Goal: Transaction & Acquisition: Obtain resource

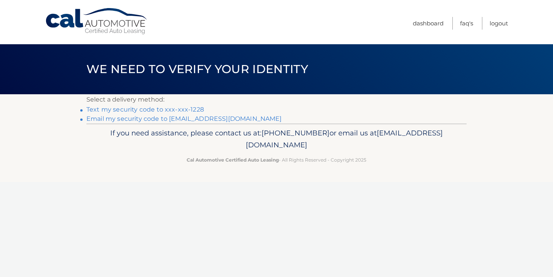
click at [194, 109] on link "Text my security code to xxx-xxx-1228" at bounding box center [145, 109] width 118 height 7
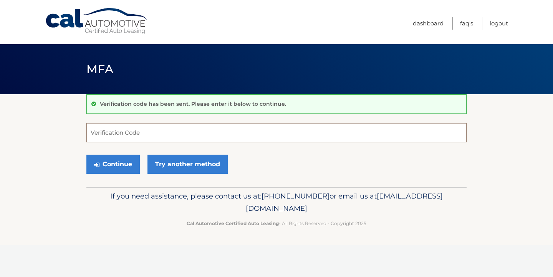
click at [171, 135] on input "Verification Code" at bounding box center [276, 132] width 380 height 19
type input "418131"
click at [130, 169] on button "Continue" at bounding box center [112, 164] width 53 height 19
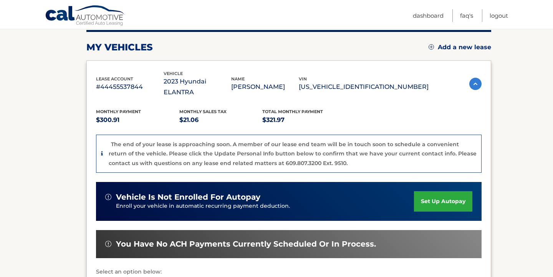
scroll to position [93, 0]
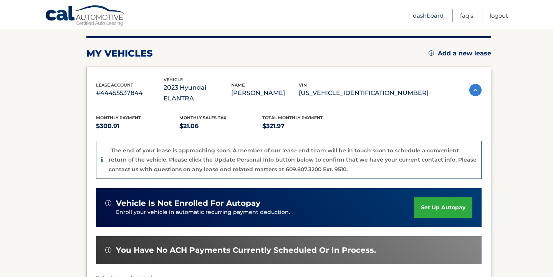
click at [415, 17] on link "Dashboard" at bounding box center [428, 15] width 31 height 13
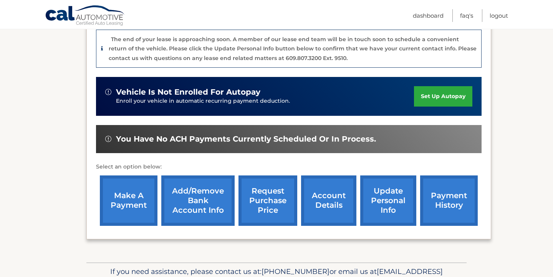
scroll to position [207, 0]
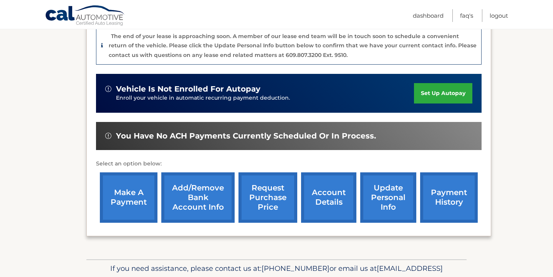
click at [279, 188] on link "request purchase price" at bounding box center [268, 197] width 59 height 50
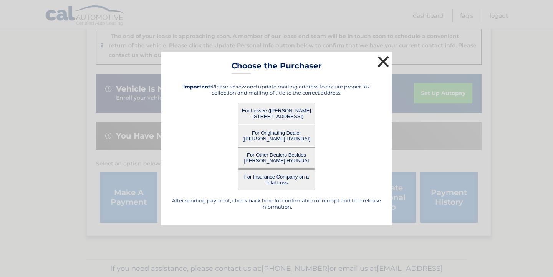
click at [379, 59] on button "×" at bounding box center [383, 61] width 15 height 15
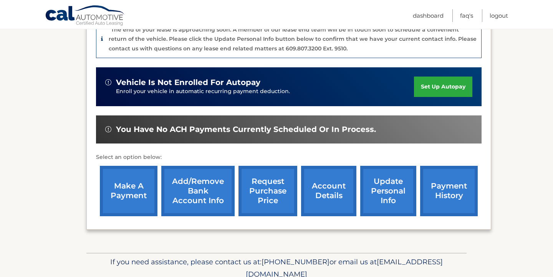
scroll to position [215, 0]
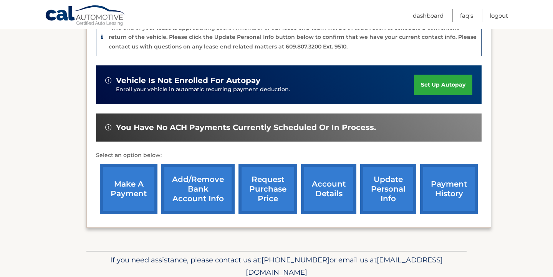
click at [327, 167] on link "account details" at bounding box center [328, 189] width 55 height 50
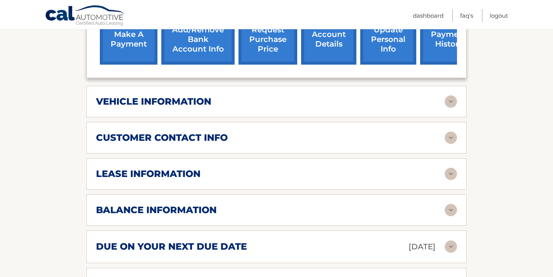
scroll to position [331, 0]
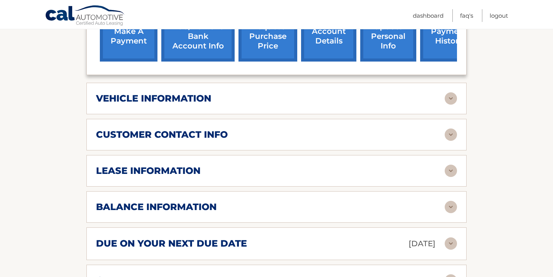
click at [449, 92] on img at bounding box center [451, 98] width 12 height 12
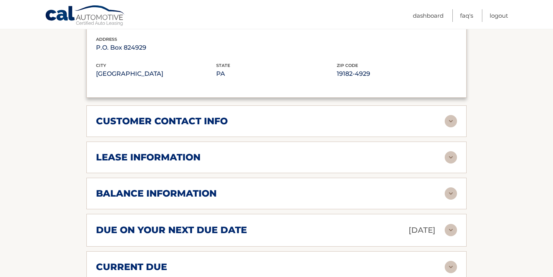
scroll to position [532, 0]
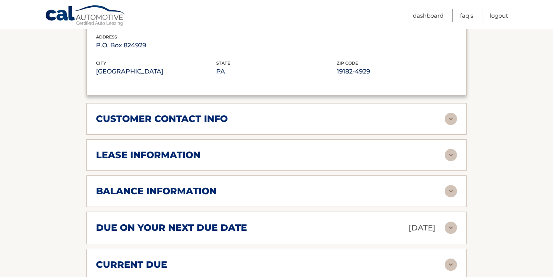
click at [449, 113] on img at bounding box center [451, 119] width 12 height 12
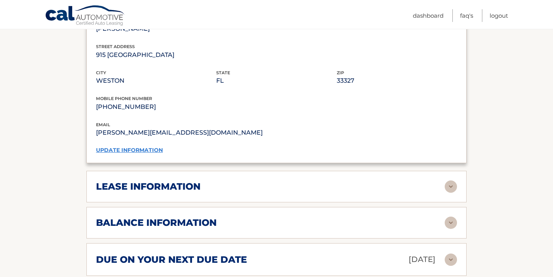
scroll to position [659, 0]
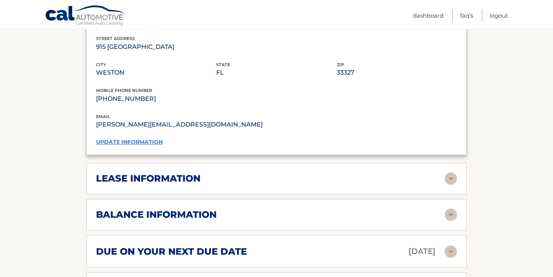
click at [454, 172] on img at bounding box center [451, 178] width 12 height 12
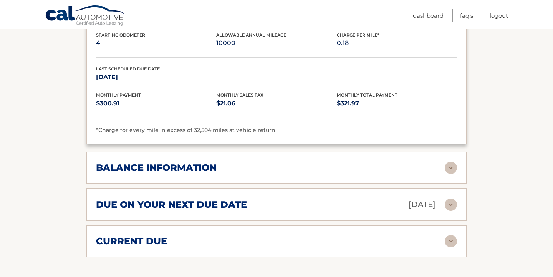
scroll to position [851, 0]
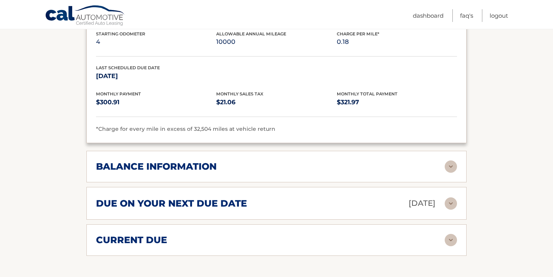
click at [450, 160] on img at bounding box center [451, 166] width 12 height 12
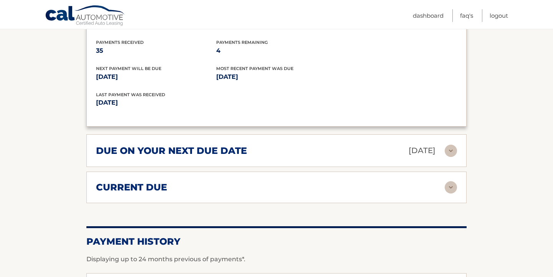
scroll to position [1015, 0]
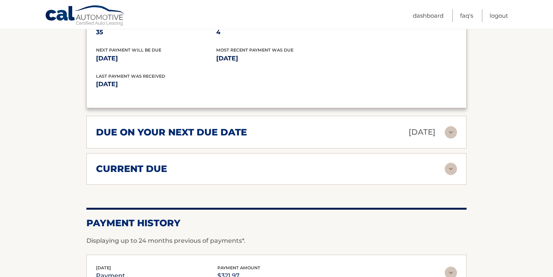
click at [449, 160] on div "current due Late Charges $0.00 Miscelleneous Charges* $0.00 Sales Tax $0.00 pay…" at bounding box center [276, 169] width 380 height 32
click at [452, 163] on img at bounding box center [451, 169] width 12 height 12
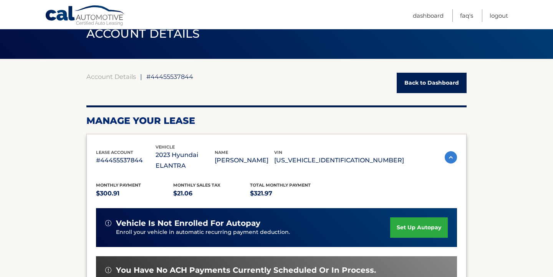
scroll to position [115, 0]
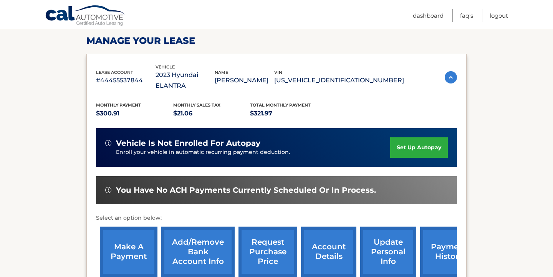
click at [277, 249] on link "request purchase price" at bounding box center [268, 251] width 59 height 50
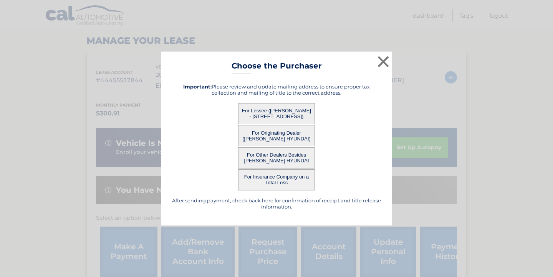
click at [274, 135] on button "For Originating Dealer ([PERSON_NAME] HYUNDAI)" at bounding box center [276, 135] width 77 height 21
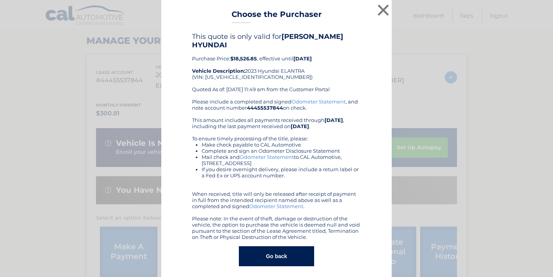
click at [344, 39] on b "LEHMAN HYUNDAI" at bounding box center [267, 40] width 151 height 17
click at [379, 15] on button "×" at bounding box center [383, 9] width 15 height 15
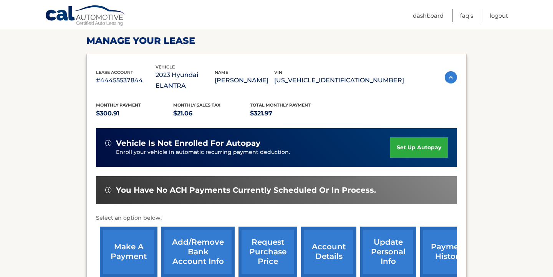
drag, startPoint x: 246, startPoint y: 75, endPoint x: 173, endPoint y: 74, distance: 72.6
click at [173, 74] on p "2023 Hyundai ELANTRA" at bounding box center [186, 81] width 60 height 22
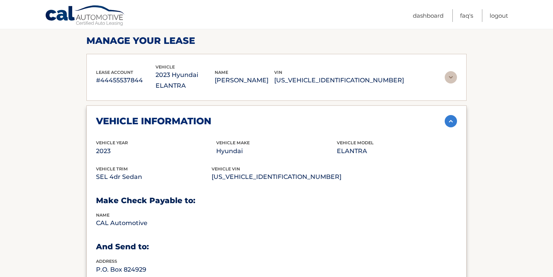
copy p "2023 Hyundai ELANTRA"
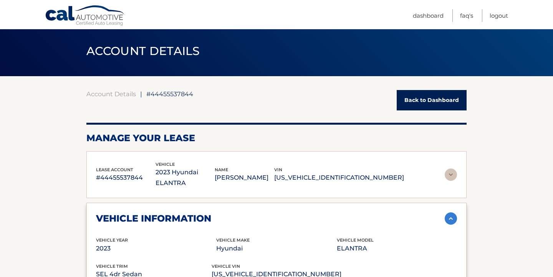
scroll to position [0, 0]
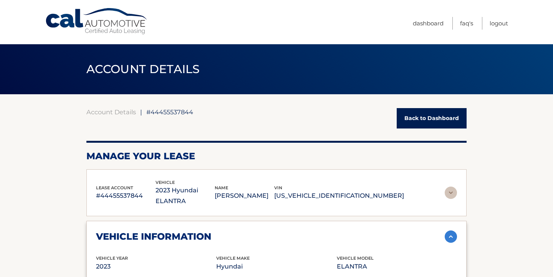
click at [412, 121] on link "Back to Dashboard" at bounding box center [432, 118] width 70 height 20
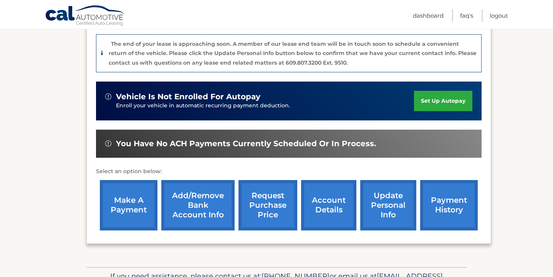
scroll to position [236, 0]
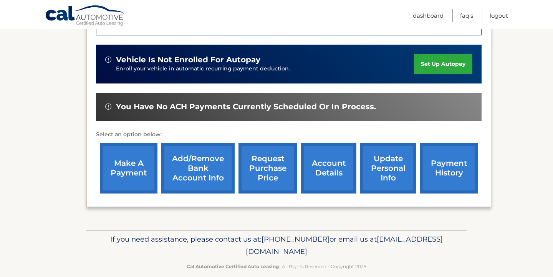
click at [269, 165] on link "request purchase price" at bounding box center [268, 168] width 59 height 50
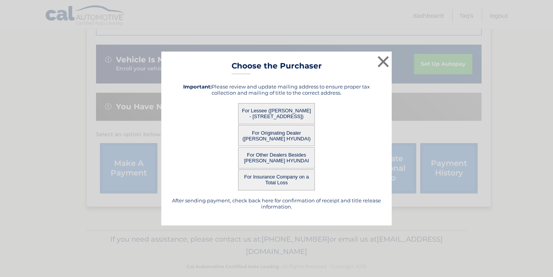
click at [276, 138] on button "For Originating Dealer ([PERSON_NAME] HYUNDAI)" at bounding box center [276, 135] width 77 height 21
click at [276, 138] on div "× Choose the Purchaser After sending payment, check back here for confirmation …" at bounding box center [276, 139] width 231 height 174
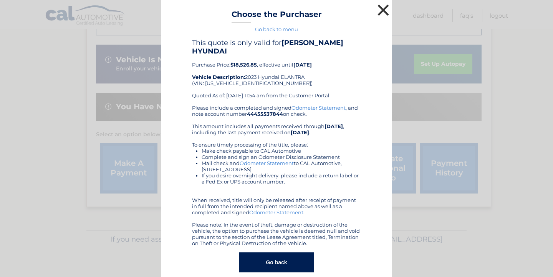
click at [384, 11] on button "×" at bounding box center [383, 9] width 15 height 15
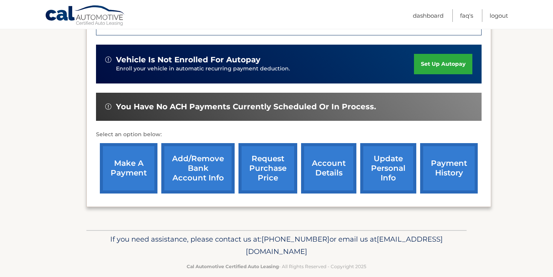
click at [265, 153] on link "request purchase price" at bounding box center [268, 168] width 59 height 50
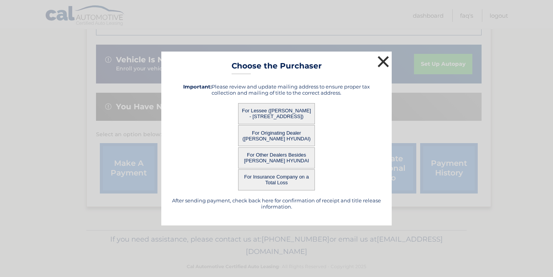
click at [384, 60] on button "×" at bounding box center [383, 61] width 15 height 15
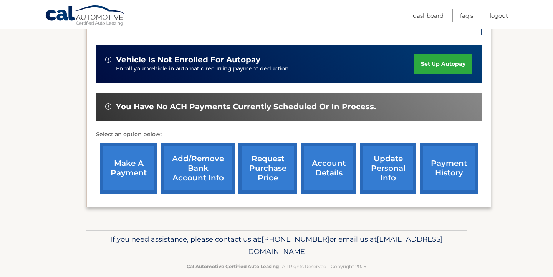
click at [272, 160] on link "request purchase price" at bounding box center [268, 168] width 59 height 50
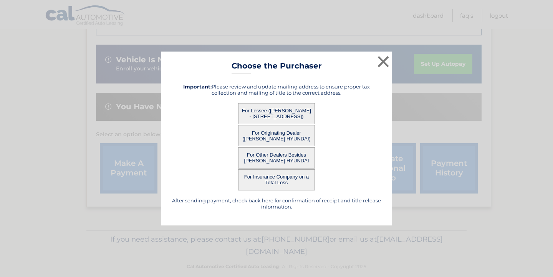
click at [291, 112] on button "For Lessee ([PERSON_NAME] - [STREET_ADDRESS])" at bounding box center [276, 113] width 77 height 21
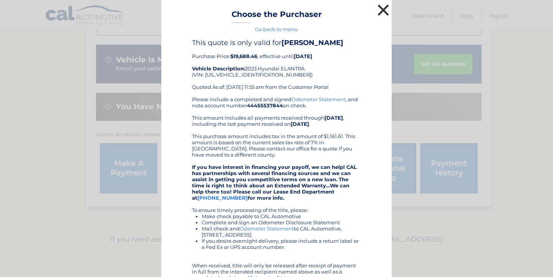
click at [384, 9] on button "×" at bounding box center [383, 9] width 15 height 15
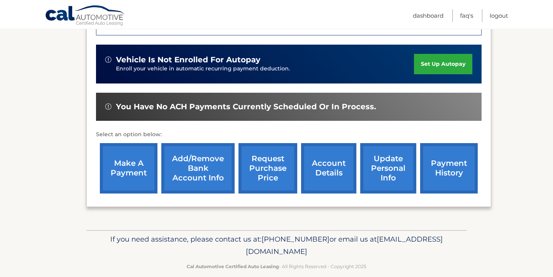
click at [277, 143] on link "request purchase price" at bounding box center [268, 168] width 59 height 50
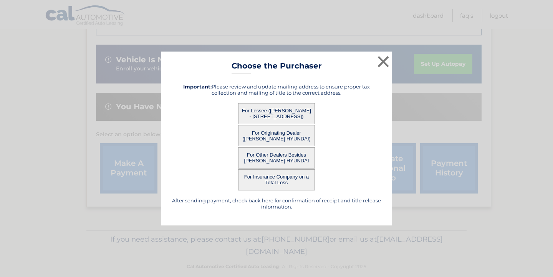
click at [277, 140] on button "For Originating Dealer ([PERSON_NAME] HYUNDAI)" at bounding box center [276, 135] width 77 height 21
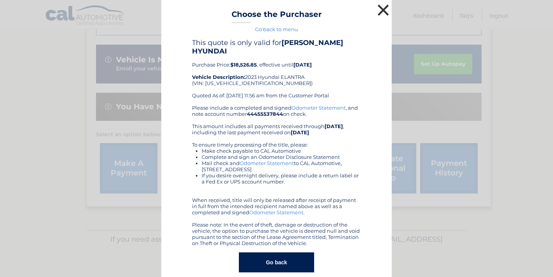
click at [384, 12] on button "×" at bounding box center [383, 9] width 15 height 15
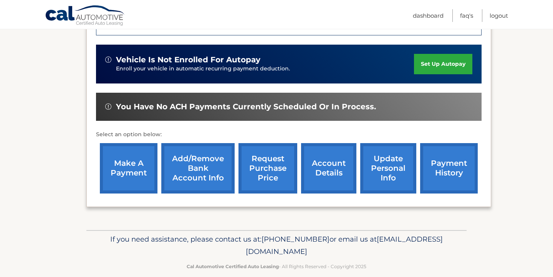
click at [265, 163] on link "request purchase price" at bounding box center [268, 168] width 59 height 50
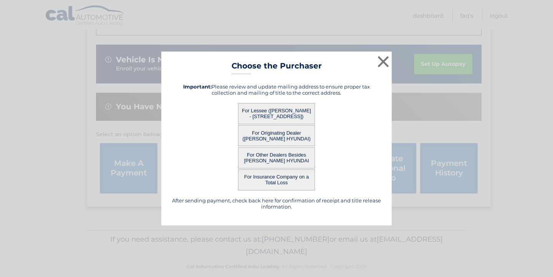
click at [265, 113] on button "For Lessee ([PERSON_NAME] - [STREET_ADDRESS])" at bounding box center [276, 113] width 77 height 21
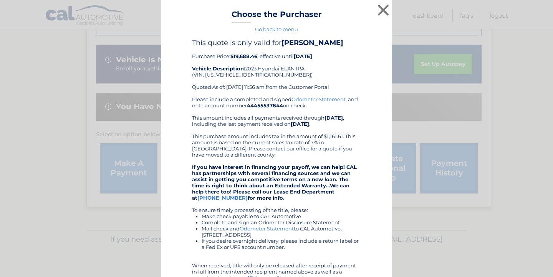
click at [306, 116] on div "Please include a completed and signed Odometer Statement , and note account num…" at bounding box center [276, 203] width 169 height 215
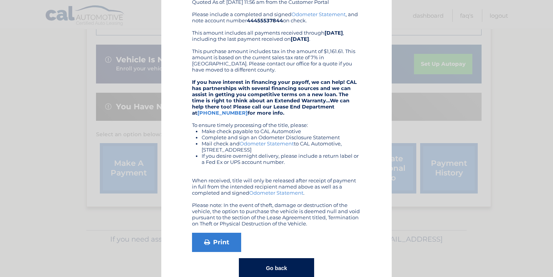
scroll to position [85, 0]
click at [216, 252] on link "Print" at bounding box center [216, 242] width 49 height 19
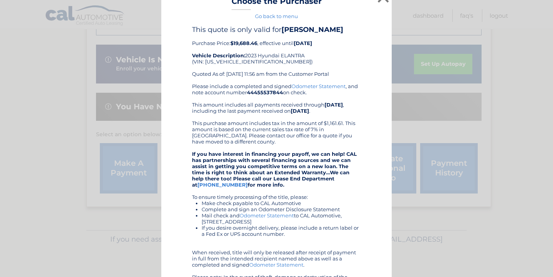
scroll to position [0, 0]
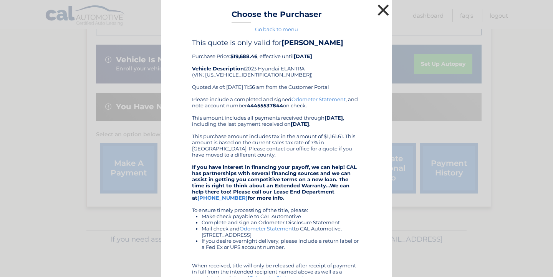
click at [382, 13] on button "×" at bounding box center [383, 9] width 15 height 15
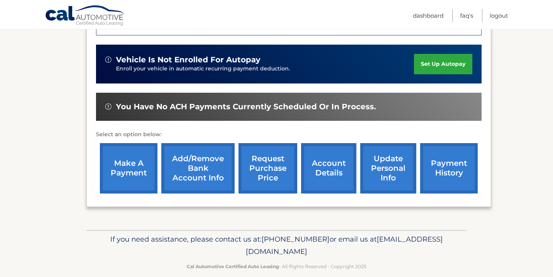
click at [269, 162] on link "request purchase price" at bounding box center [268, 168] width 59 height 50
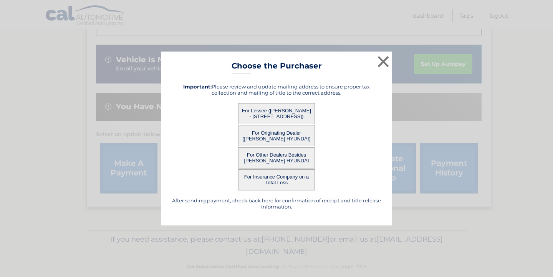
click at [277, 118] on button "For Lessee ([PERSON_NAME] - [STREET_ADDRESS])" at bounding box center [276, 113] width 77 height 21
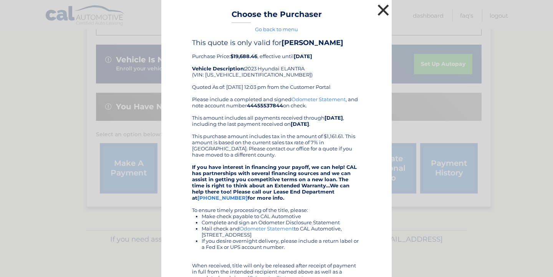
click at [384, 13] on button "×" at bounding box center [383, 9] width 15 height 15
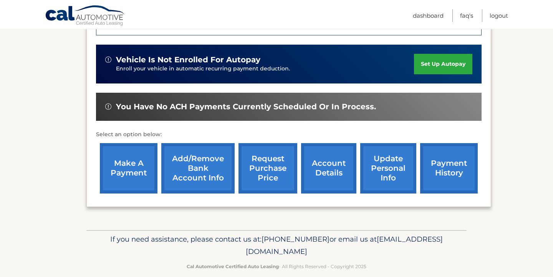
click at [275, 150] on link "request purchase price" at bounding box center [268, 168] width 59 height 50
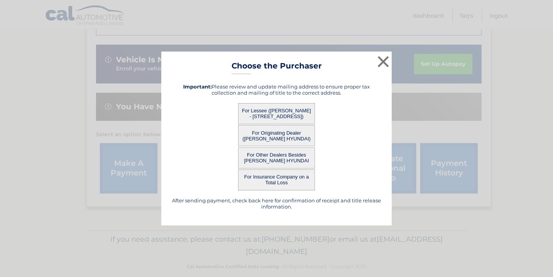
click at [276, 138] on button "For Originating Dealer ([PERSON_NAME] HYUNDAI)" at bounding box center [276, 135] width 77 height 21
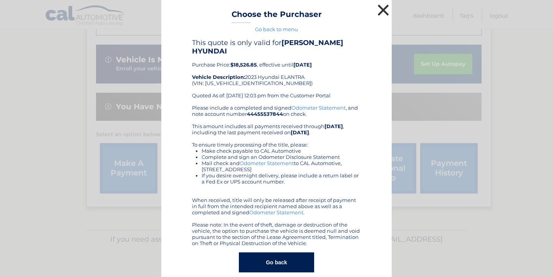
click at [382, 13] on button "×" at bounding box center [383, 9] width 15 height 15
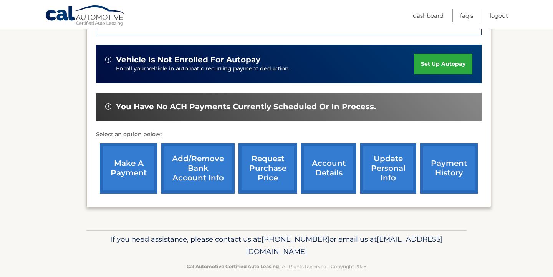
click at [276, 151] on link "request purchase price" at bounding box center [268, 168] width 59 height 50
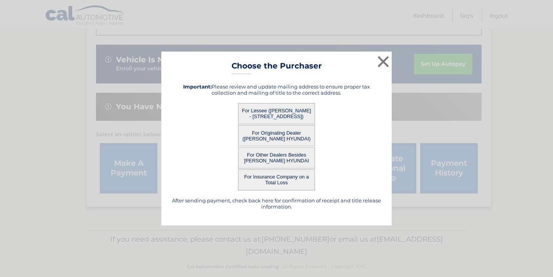
click at [270, 119] on button "For Lessee ([PERSON_NAME] - [STREET_ADDRESS])" at bounding box center [276, 113] width 77 height 21
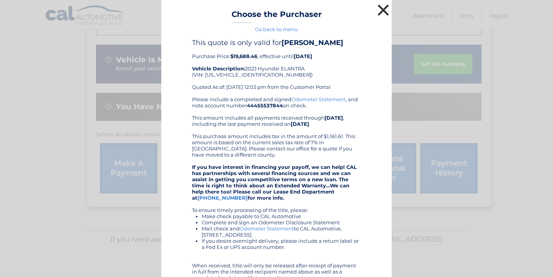
click at [384, 7] on button "×" at bounding box center [383, 9] width 15 height 15
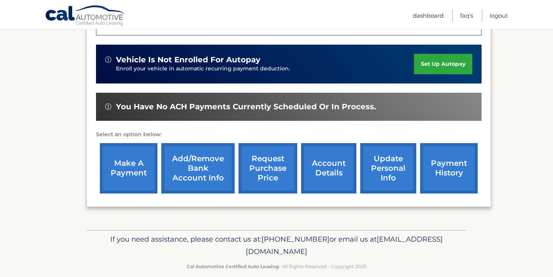
click at [421, 17] on link "Dashboard" at bounding box center [428, 15] width 31 height 13
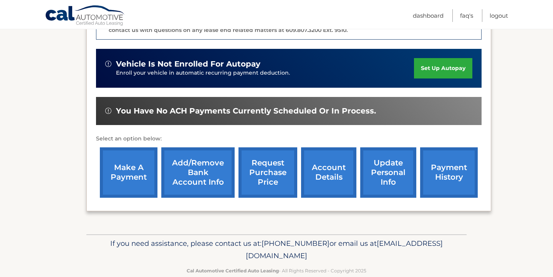
scroll to position [231, 0]
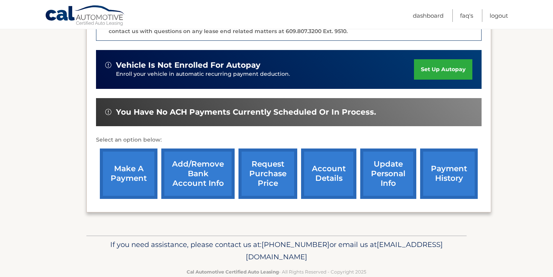
click at [337, 171] on link "account details" at bounding box center [328, 173] width 55 height 50
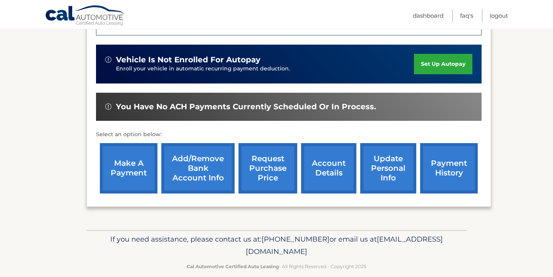
click at [333, 164] on link "account details" at bounding box center [328, 168] width 55 height 50
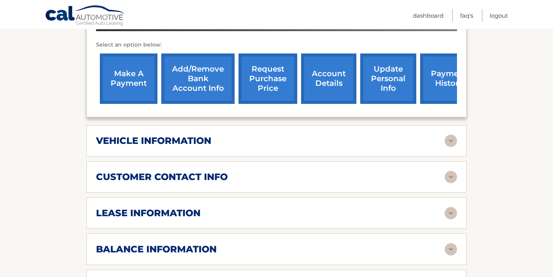
scroll to position [311, 0]
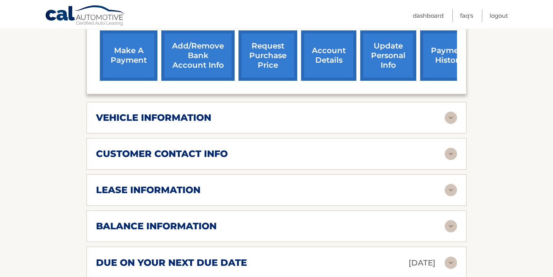
click at [447, 220] on img at bounding box center [451, 226] width 12 height 12
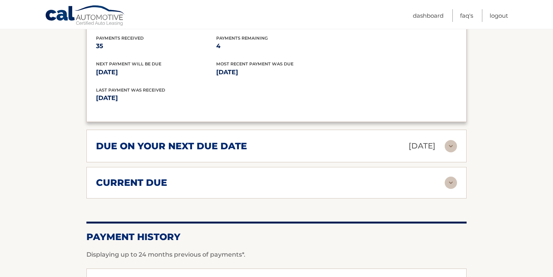
scroll to position [526, 0]
